Goal: Book appointment/travel/reservation

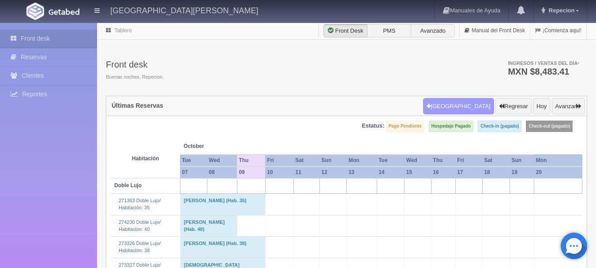
click at [454, 111] on button "[GEOGRAPHIC_DATA]" at bounding box center [458, 106] width 71 height 17
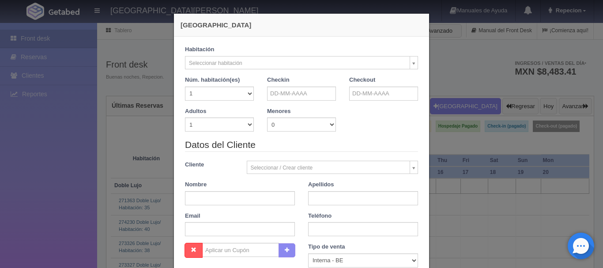
checkbox input "false"
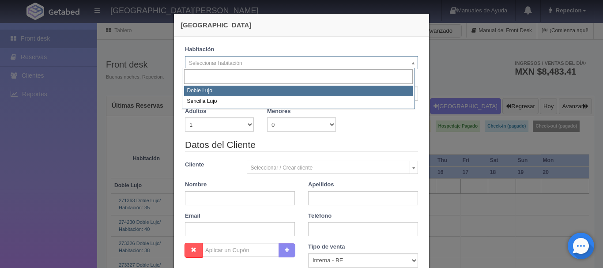
select select "577"
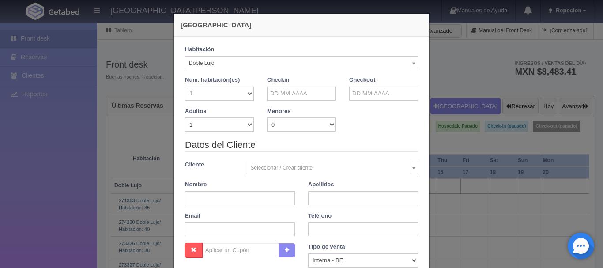
checkbox input "false"
click at [246, 124] on select "1 2 3 4 5 6 7 8 9 10" at bounding box center [219, 124] width 69 height 14
select select "2"
click at [185, 117] on select "1 2 3 4 5 6 7 8 9 10" at bounding box center [219, 124] width 69 height 14
checkbox input "false"
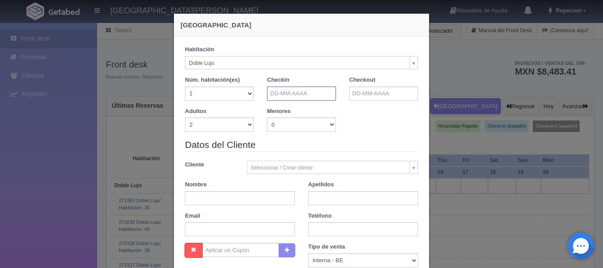
click at [301, 95] on input "text" at bounding box center [301, 93] width 69 height 14
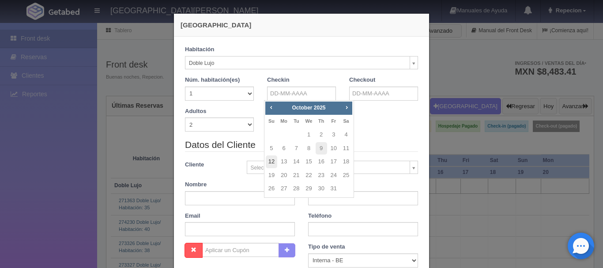
click at [274, 160] on link "12" at bounding box center [271, 161] width 11 height 13
type input "[DATE]"
checkbox input "false"
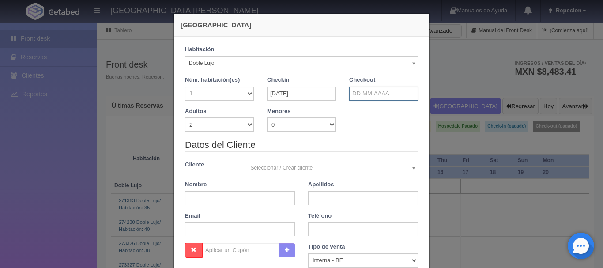
click at [349, 96] on input "text" at bounding box center [383, 93] width 69 height 14
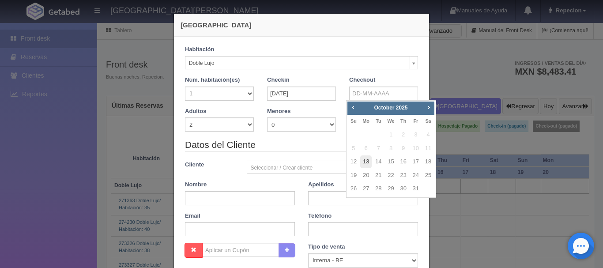
click at [369, 161] on link "13" at bounding box center [365, 161] width 11 height 13
type input "[DATE]"
checkbox input "false"
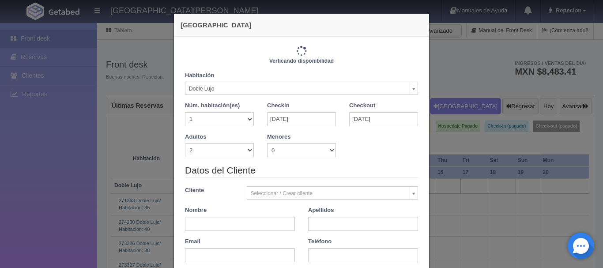
type input "1220.00"
checkbox input "false"
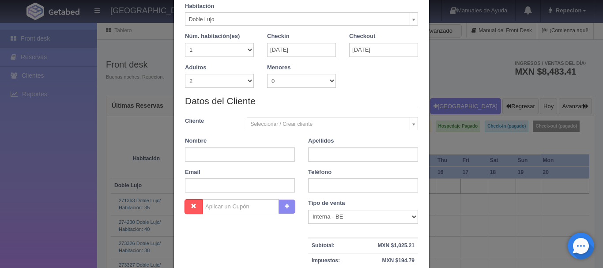
scroll to position [88, 0]
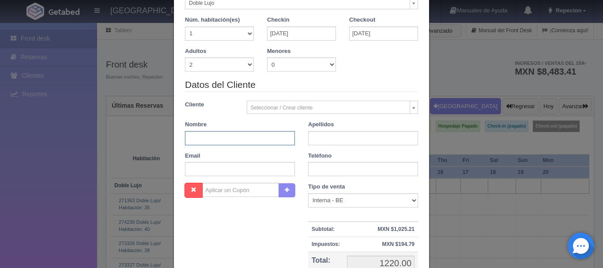
click at [239, 140] on input "text" at bounding box center [240, 138] width 110 height 14
type input "[PERSON_NAME]"
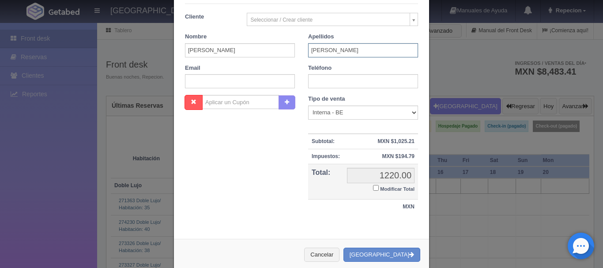
scroll to position [177, 0]
type input "[PERSON_NAME]"
click at [390, 251] on button "[GEOGRAPHIC_DATA]" at bounding box center [381, 254] width 77 height 15
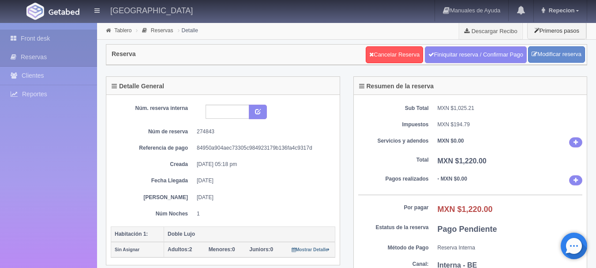
click at [36, 39] on link "Front desk" at bounding box center [48, 39] width 97 height 18
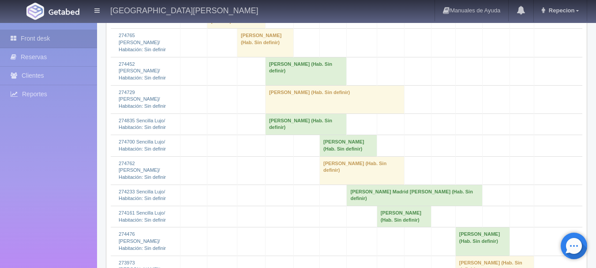
scroll to position [794, 0]
